Goal: Task Accomplishment & Management: Manage account settings

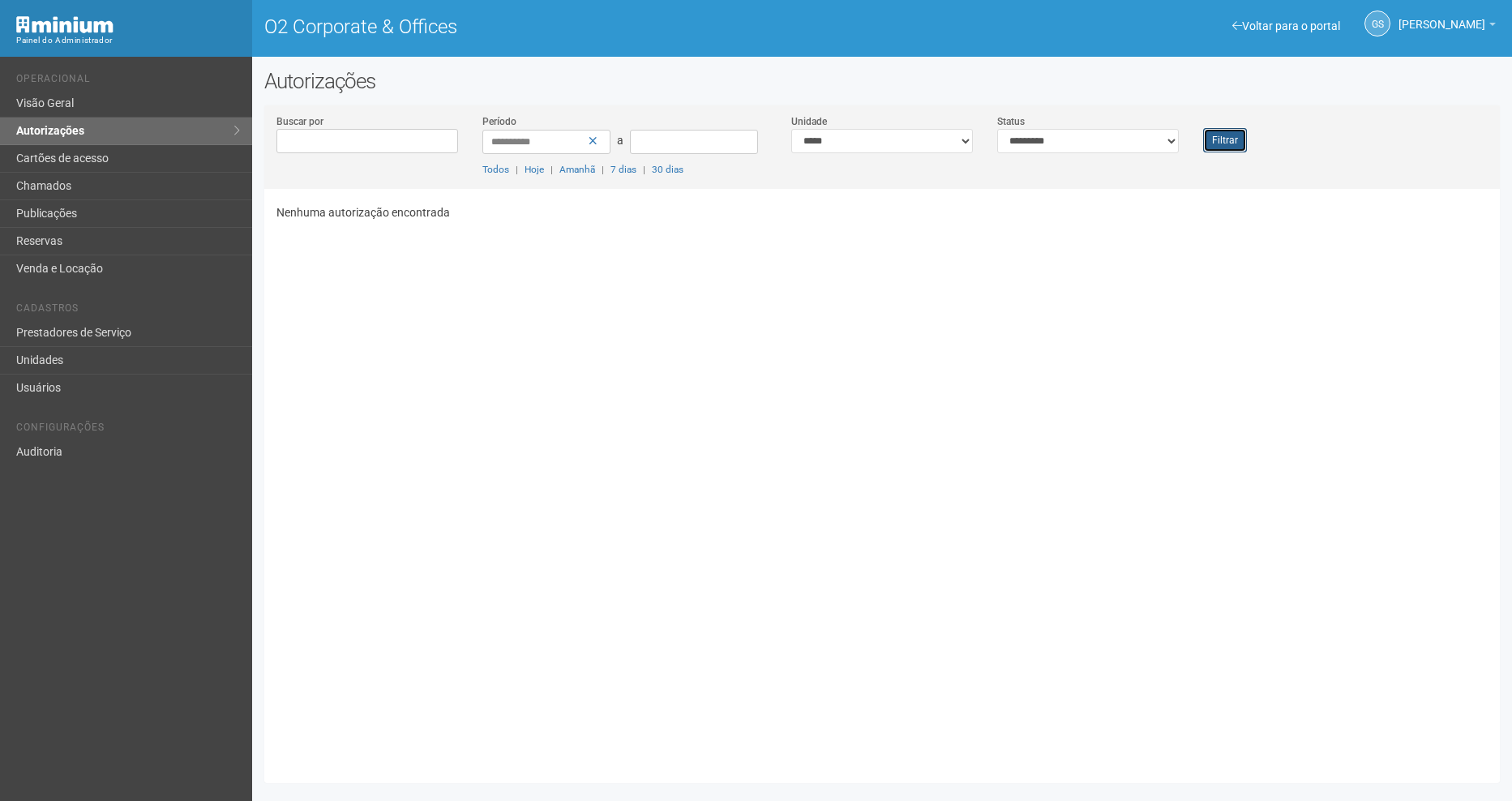
click at [1214, 135] on button "Filtrar" at bounding box center [1224, 140] width 44 height 24
click at [57, 353] on link "Unidades" at bounding box center [126, 361] width 252 height 27
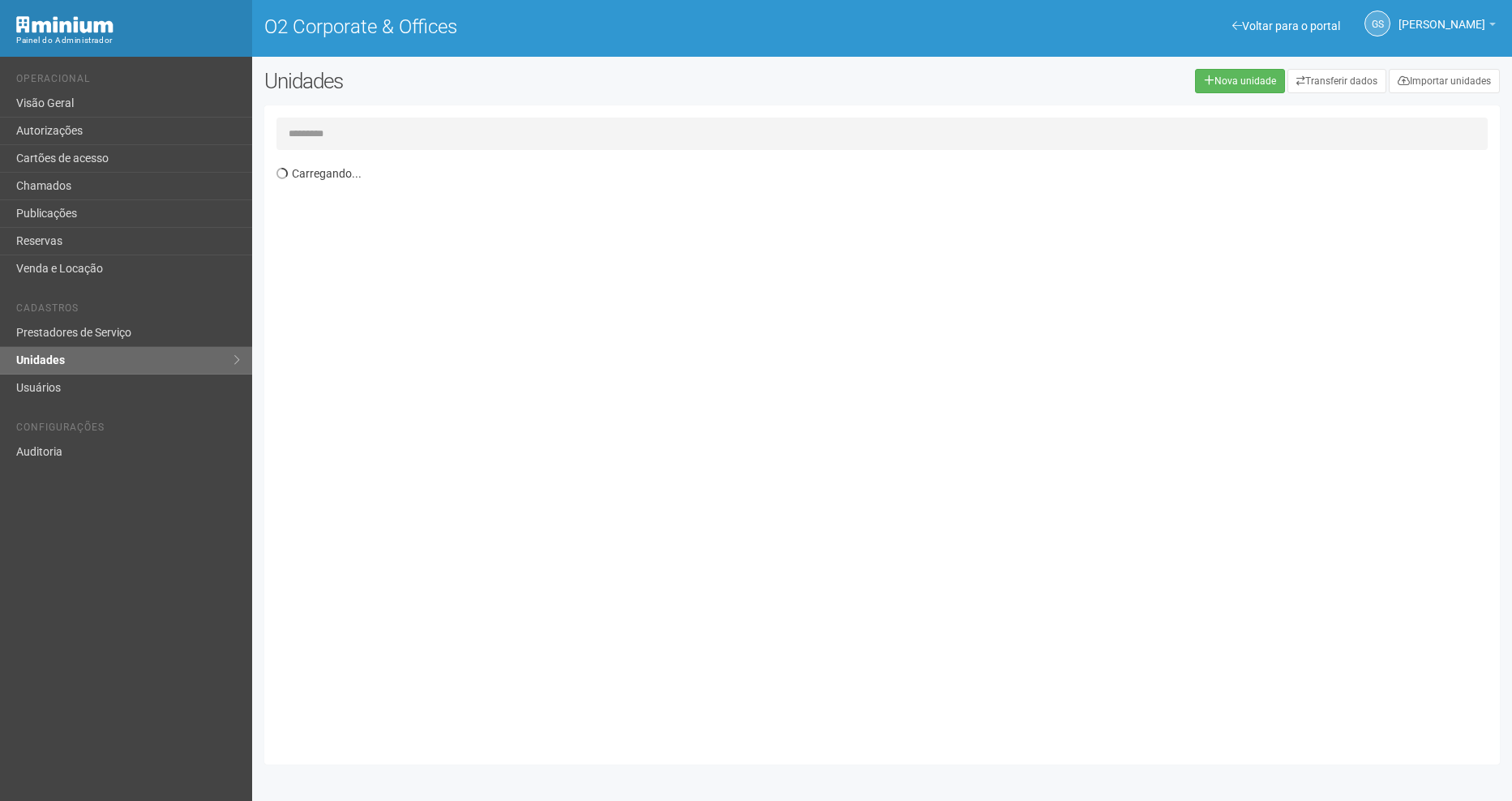
click at [376, 128] on input "text" at bounding box center [882, 133] width 1212 height 32
type input "*****"
click at [337, 239] on div "Exibindo 1-732 de 732 itens Unidade Ocupante Categoria Perfil público 1/101 FAR…" at bounding box center [888, 455] width 1223 height 594
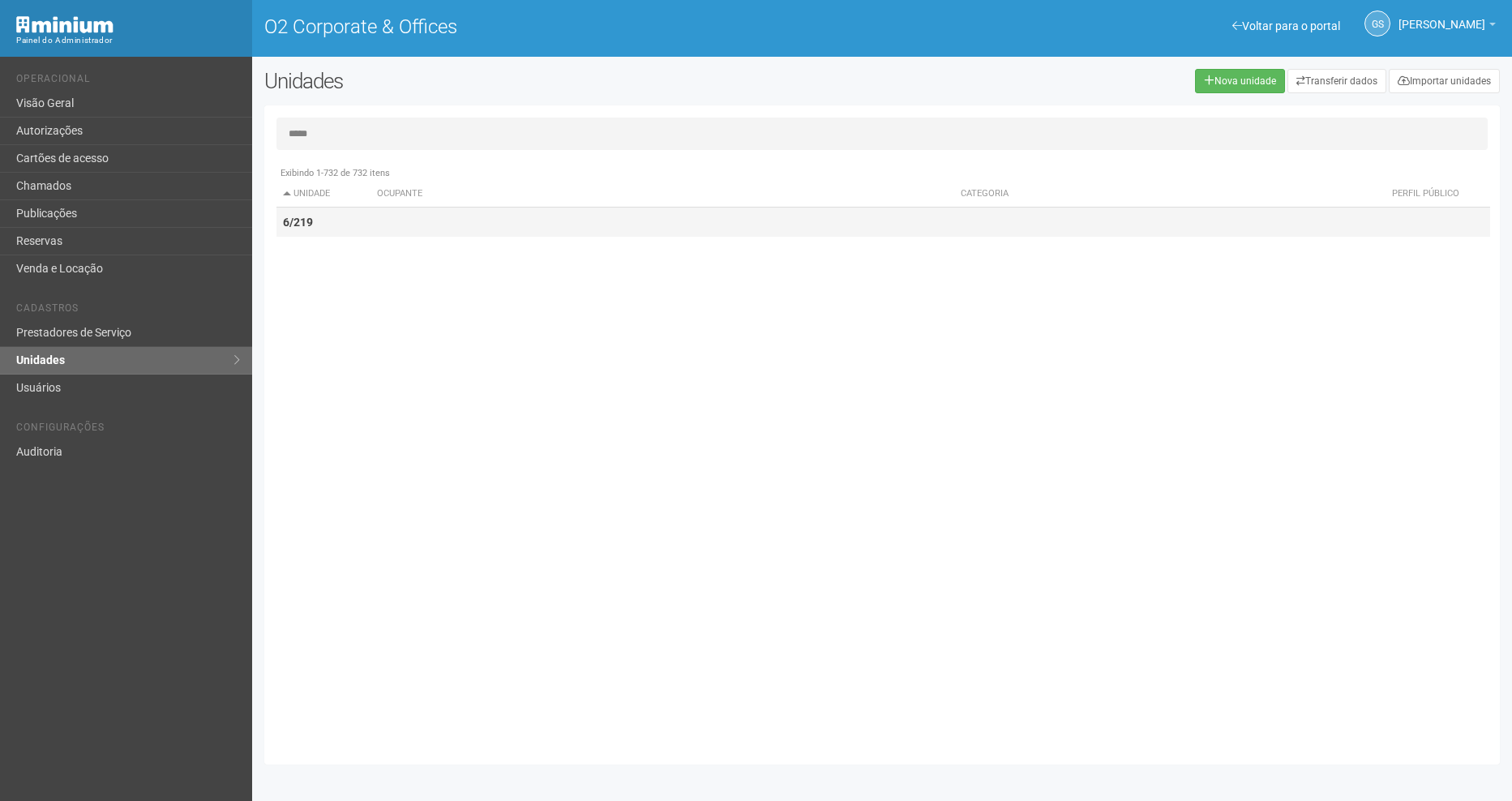
click at [331, 219] on td "6/219" at bounding box center [323, 222] width 94 height 30
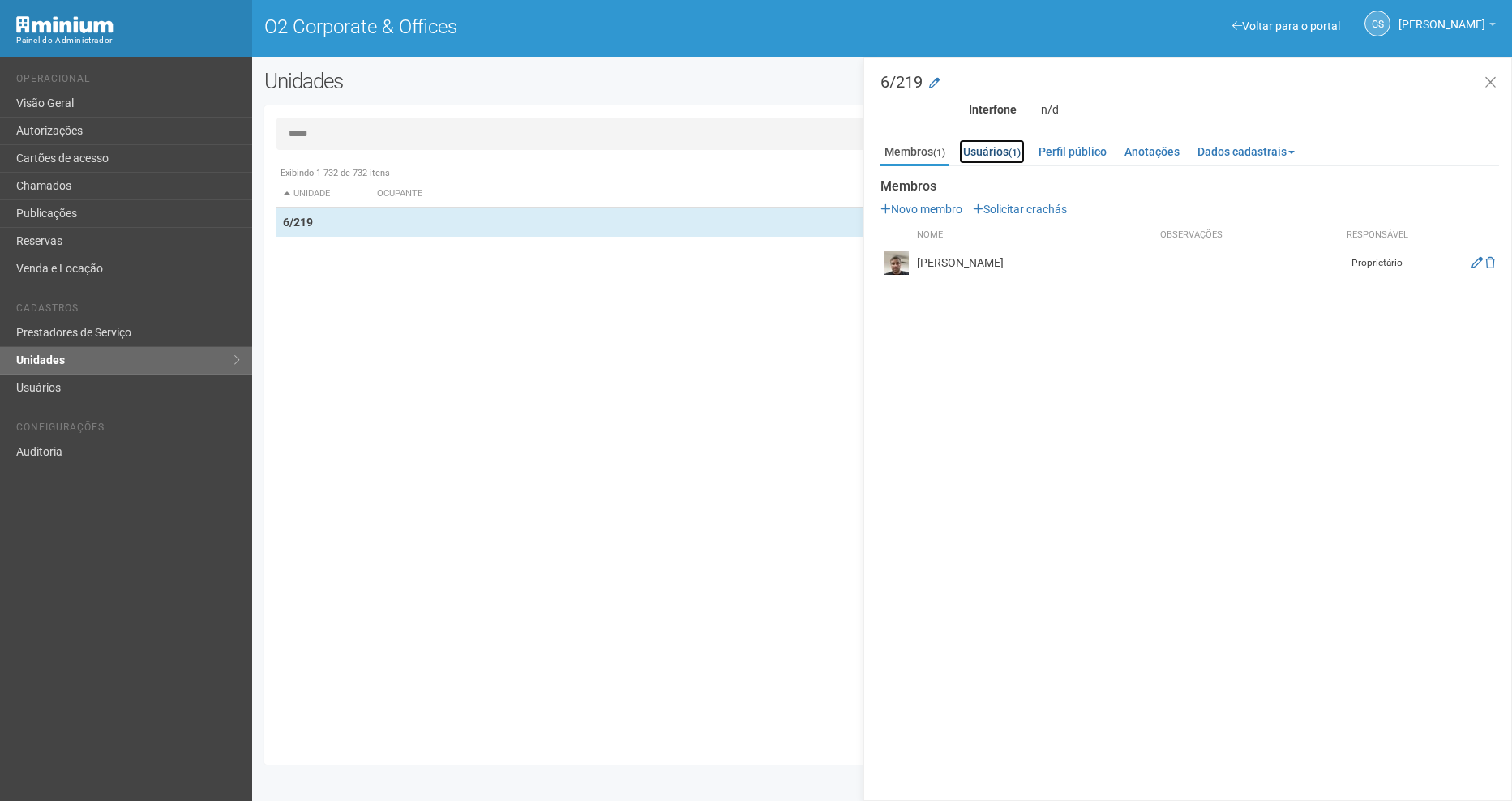
click at [997, 152] on link "Usuários (1)" at bounding box center [992, 151] width 66 height 24
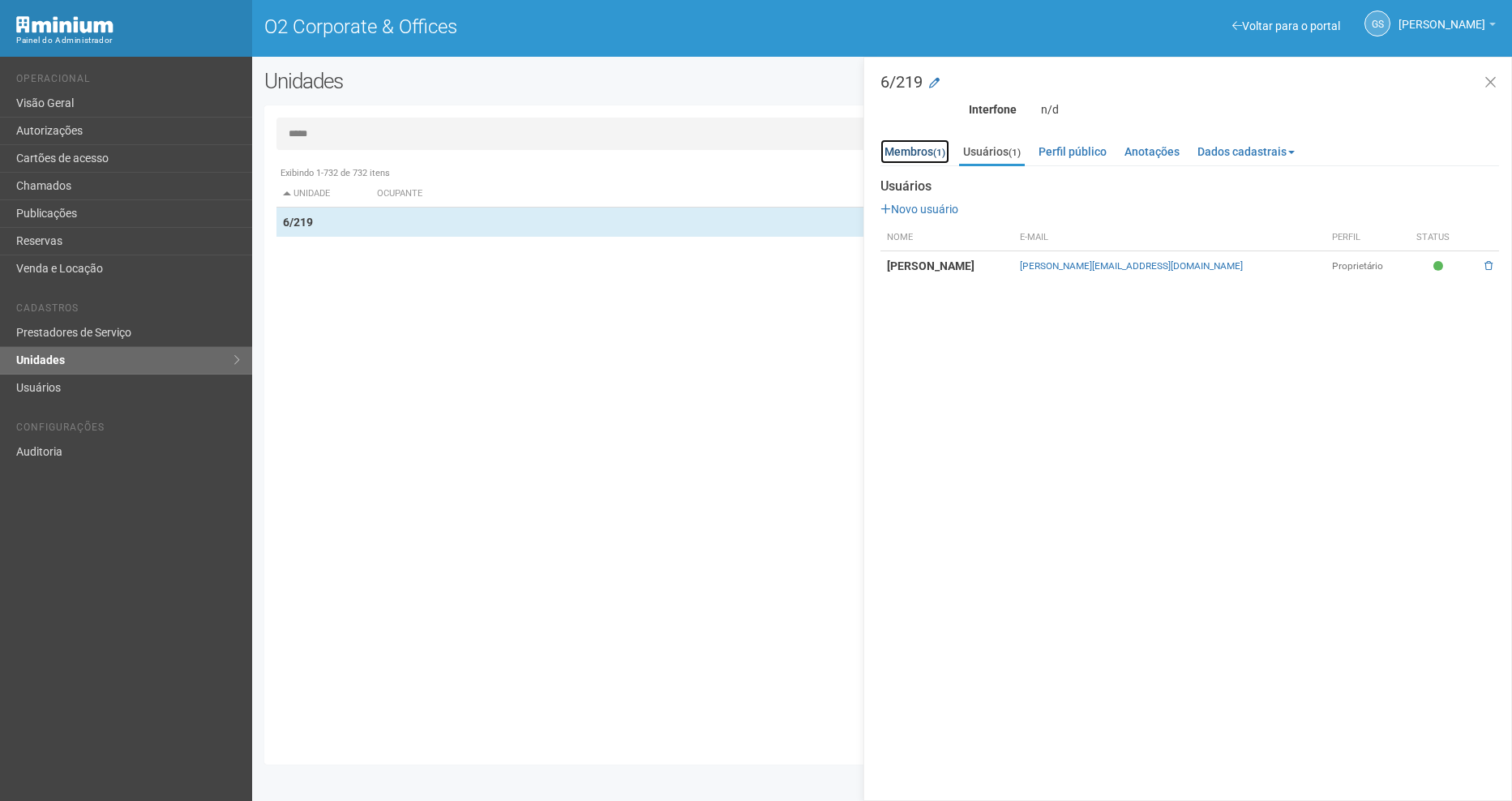
click at [932, 155] on link "Membros (1)" at bounding box center [914, 151] width 69 height 24
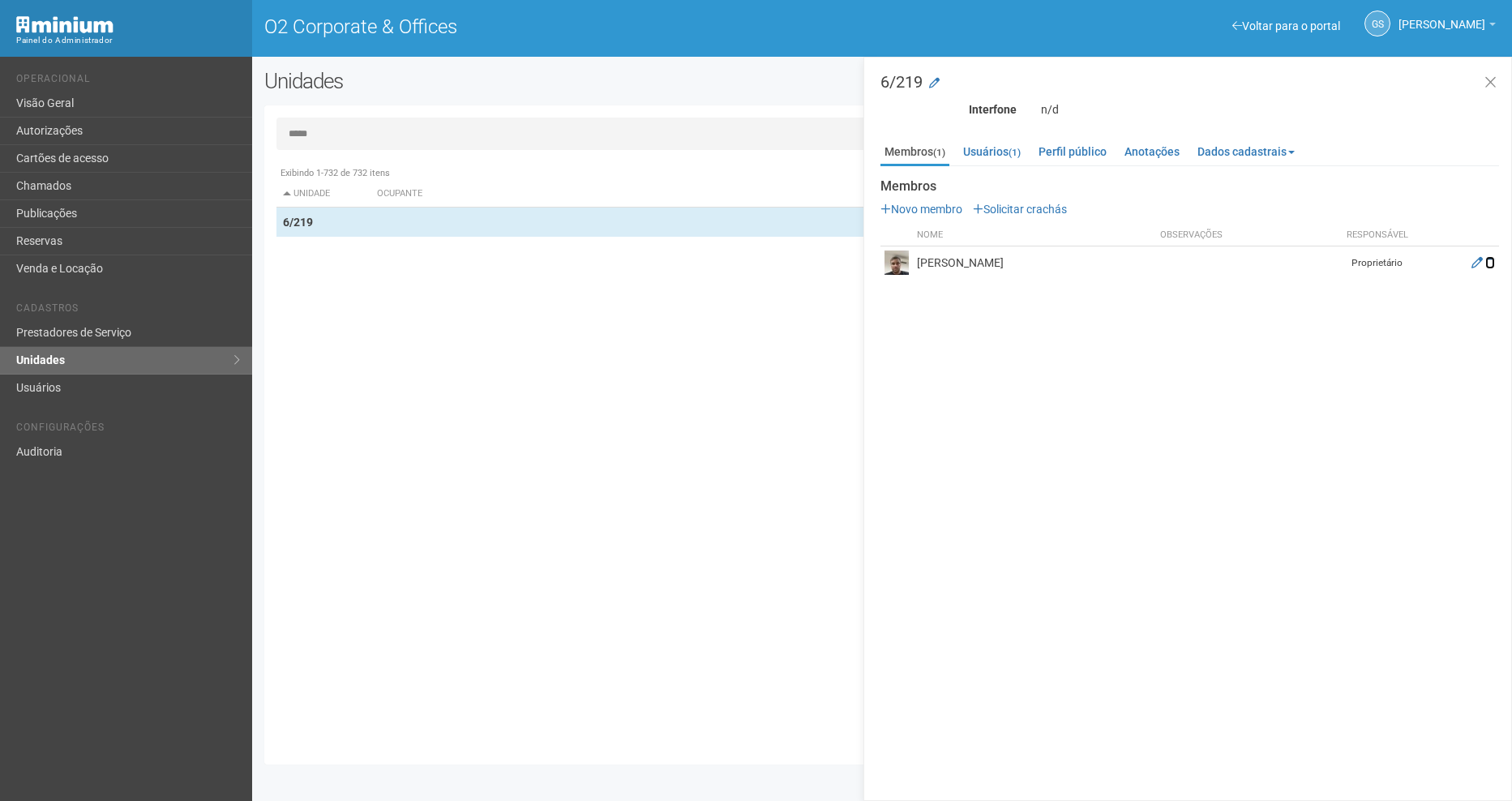
click at [1493, 257] on icon at bounding box center [1490, 263] width 10 height 12
click at [997, 149] on link "Usuários (1)" at bounding box center [992, 151] width 66 height 24
click at [1489, 266] on span at bounding box center [1488, 266] width 8 height 10
click at [913, 146] on link "Membros (1)" at bounding box center [914, 151] width 69 height 24
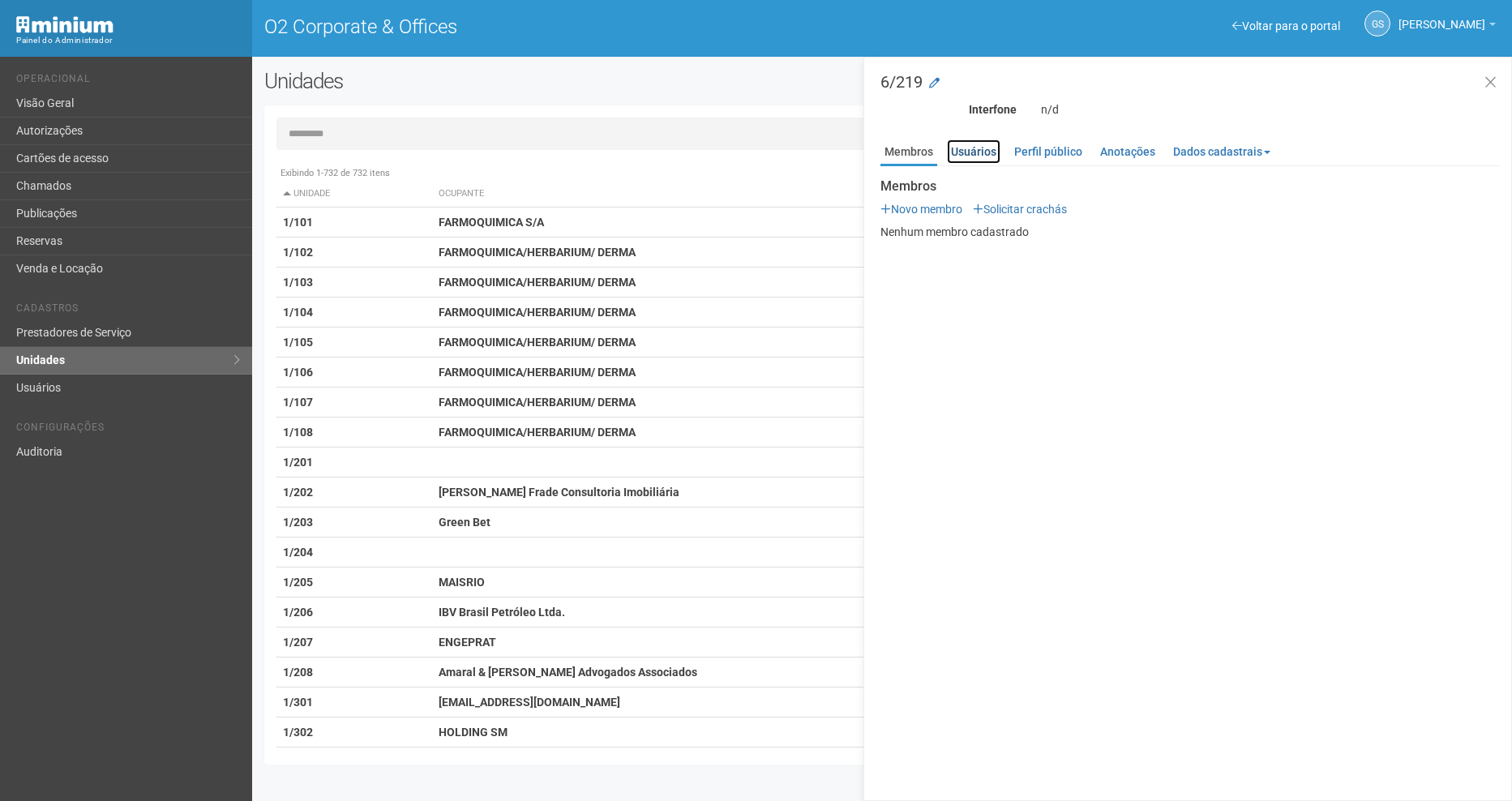
click at [968, 148] on link "Usuários" at bounding box center [973, 151] width 53 height 24
click at [345, 126] on input "text" at bounding box center [882, 133] width 1212 height 32
click at [104, 132] on link "Autorizações" at bounding box center [126, 131] width 252 height 27
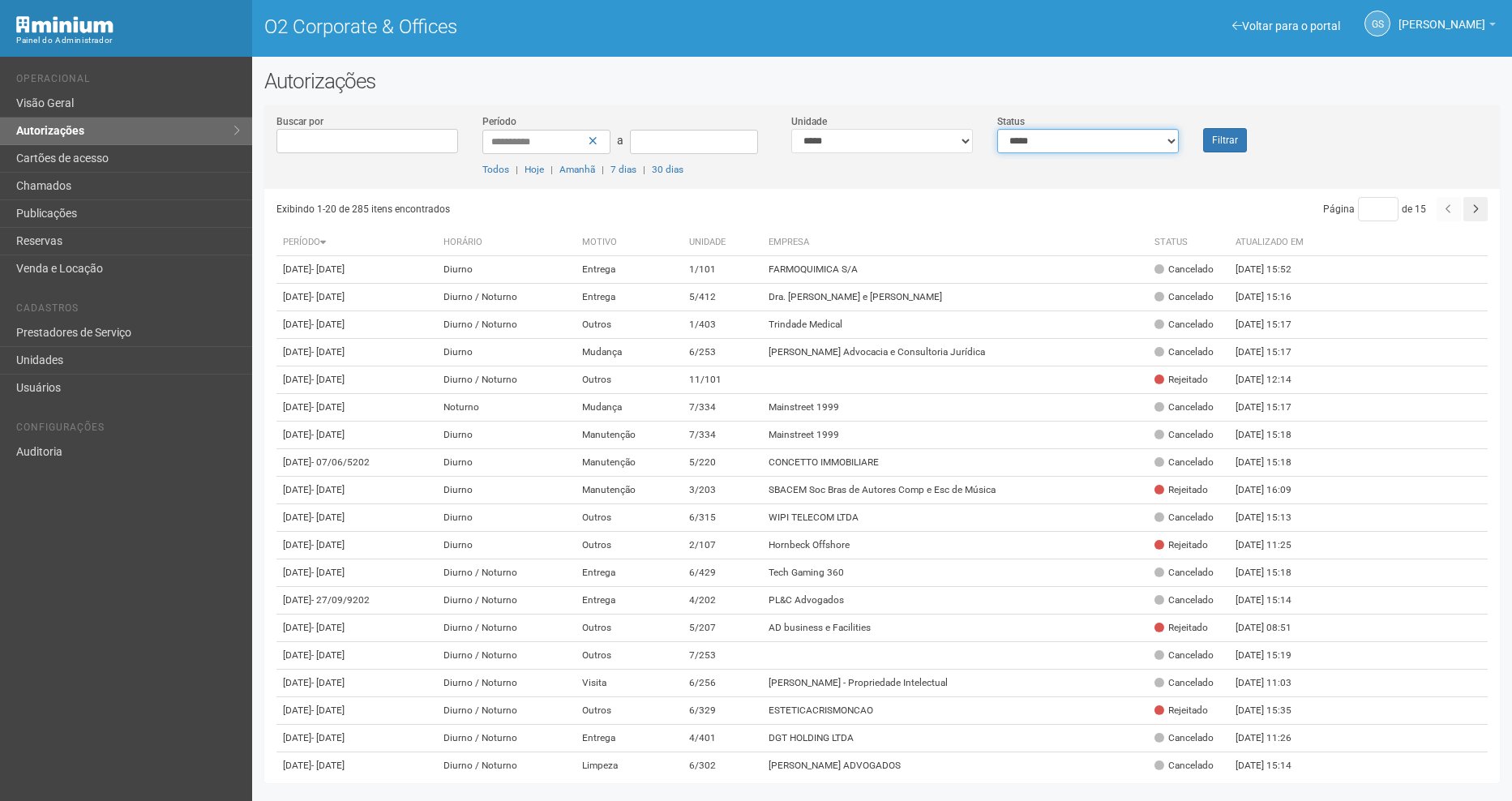
click at [1045, 142] on select "**********" at bounding box center [1087, 141] width 181 height 24
select select "*"
click at [997, 129] on select "**********" at bounding box center [1087, 141] width 181 height 24
click at [1230, 143] on button "Filtrar" at bounding box center [1224, 140] width 44 height 24
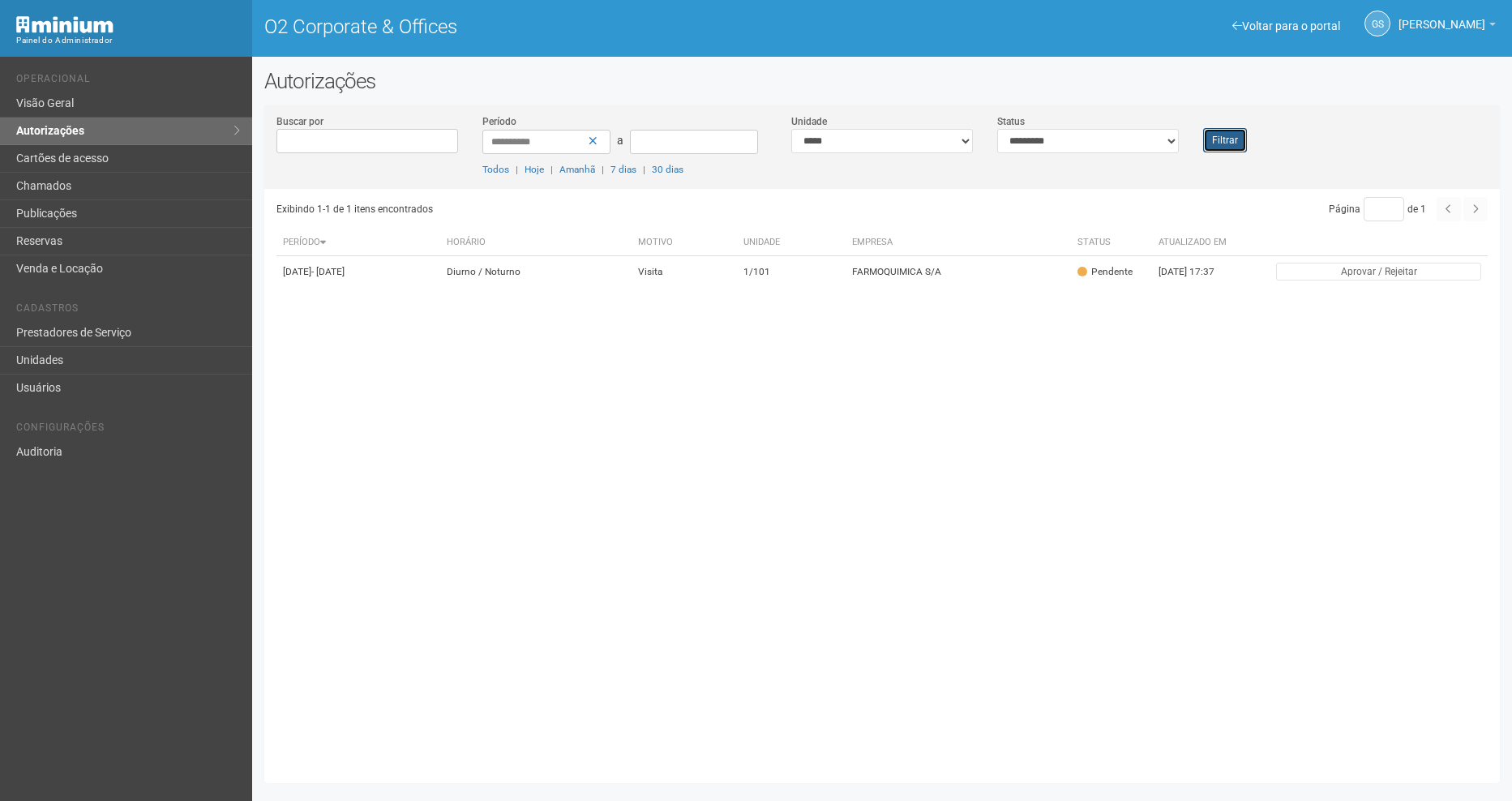
click at [1228, 137] on button "Filtrar" at bounding box center [1224, 140] width 44 height 24
click at [1216, 140] on button "Filtrar" at bounding box center [1224, 140] width 44 height 24
